Goal: Understand process/instructions: Learn how to perform a task or action

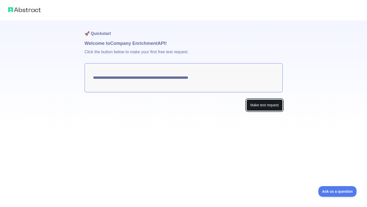
click at [266, 104] on button "Make test request" at bounding box center [264, 104] width 36 height 11
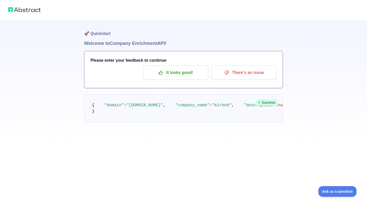
click at [150, 108] on pre "{ "domain" : "[DOMAIN_NAME]" , "company_name" : "Airbnb" , "description" : null…" at bounding box center [183, 108] width 199 height 28
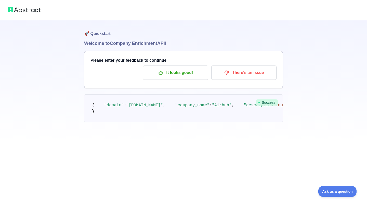
scroll to position [0, 0]
click at [261, 100] on span "Success" at bounding box center [267, 102] width 22 height 6
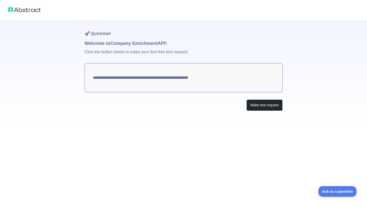
click at [121, 71] on textarea "**********" at bounding box center [184, 77] width 198 height 29
click at [119, 82] on textarea "**********" at bounding box center [184, 77] width 198 height 29
click at [249, 105] on button "Make test request" at bounding box center [264, 104] width 36 height 11
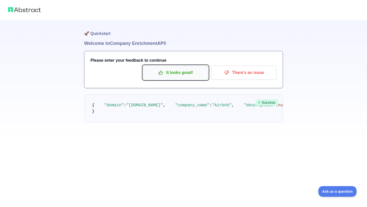
click at [182, 68] on button "It looks good!" at bounding box center [175, 72] width 65 height 14
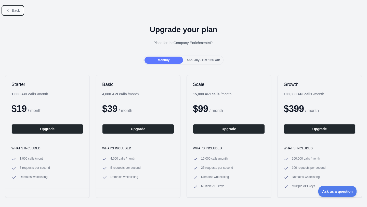
click at [14, 14] on button "Back" at bounding box center [13, 10] width 21 height 9
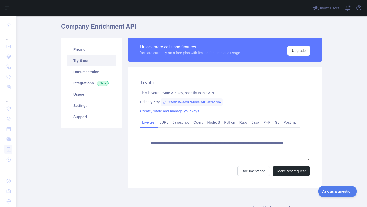
scroll to position [17, 0]
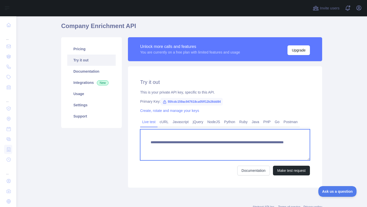
click at [160, 139] on textarea "**********" at bounding box center [225, 144] width 170 height 31
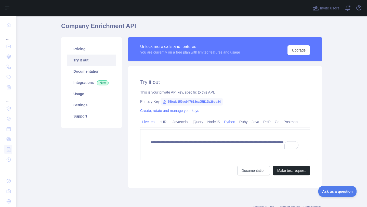
click at [231, 122] on link "Python" at bounding box center [229, 122] width 15 height 8
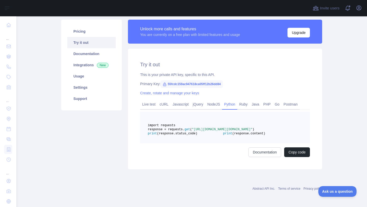
scroll to position [47, 0]
click at [287, 155] on button "Copy code" at bounding box center [297, 152] width 26 height 10
drag, startPoint x: 168, startPoint y: 72, endPoint x: 229, endPoint y: 74, distance: 60.9
click at [223, 80] on span "55fcdc159ac947618ca05ff12b26dd84" at bounding box center [192, 84] width 62 height 8
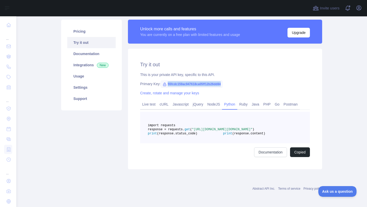
copy span "55fcdc159ac947618ca05ff12b26dd84"
click at [185, 91] on link "Create, rotate and manage your keys" at bounding box center [169, 93] width 59 height 4
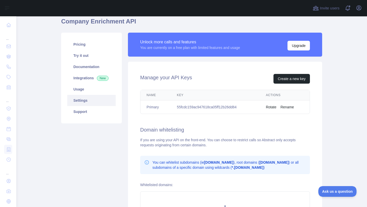
scroll to position [21, 0]
click at [207, 108] on td "55fcdc159ac947618ca05ff12b26dd84" at bounding box center [215, 108] width 89 height 14
copy td "55fcdc159ac947618ca05ff12b26dd84"
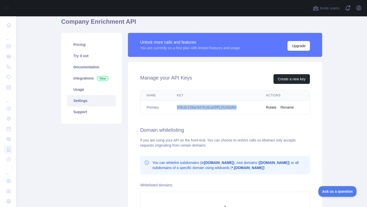
scroll to position [41, 0]
